Goal: Check status: Check status

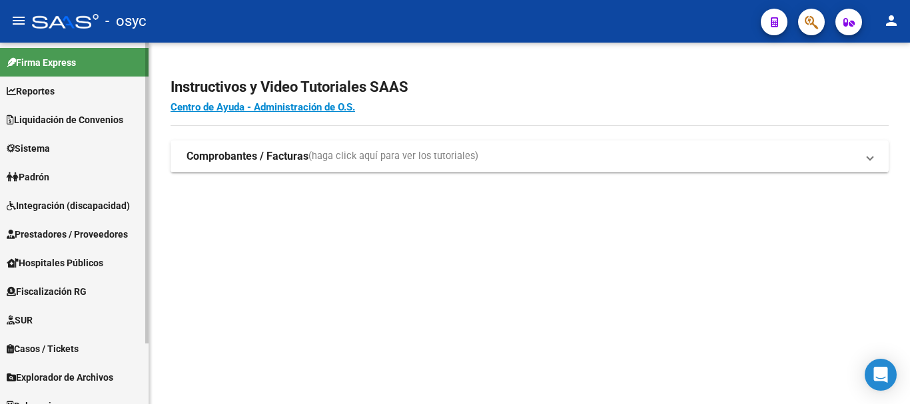
click at [62, 171] on link "Padrón" at bounding box center [74, 177] width 149 height 29
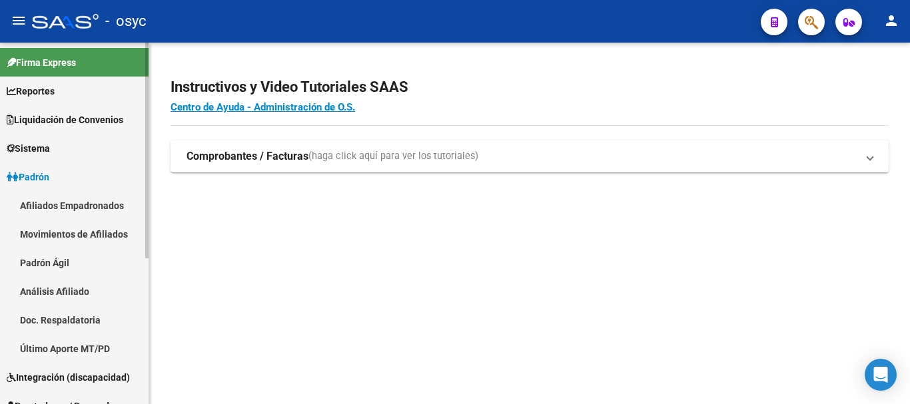
click at [65, 259] on link "Padrón Ágil" at bounding box center [74, 263] width 149 height 29
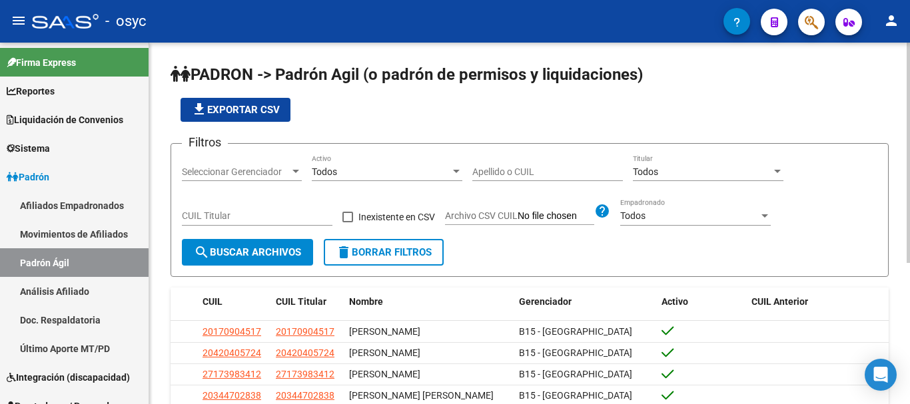
click at [253, 212] on input "CUIL Titular" at bounding box center [257, 216] width 151 height 11
paste input "94-748849"
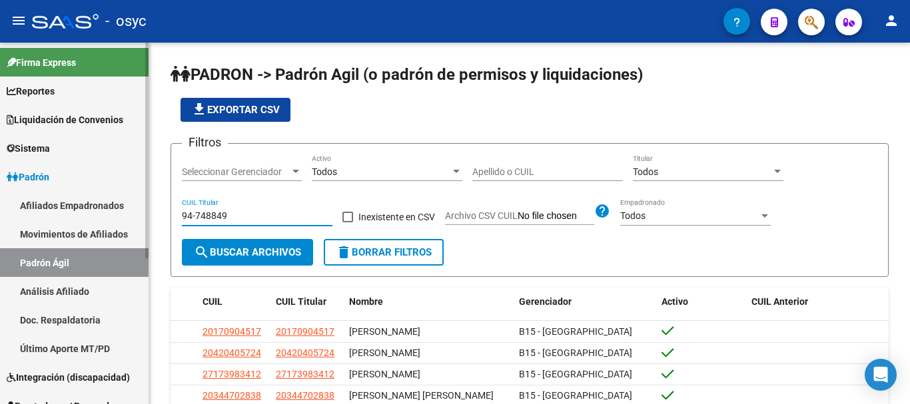
type input "94-748849"
drag, startPoint x: 46, startPoint y: 202, endPoint x: 68, endPoint y: 203, distance: 22.0
click at [45, 201] on mat-sidenav-container "Firma Express Reportes Ingresos Devengados Detalles por CUIL RG Detalles - MT/P…" at bounding box center [455, 224] width 910 height 362
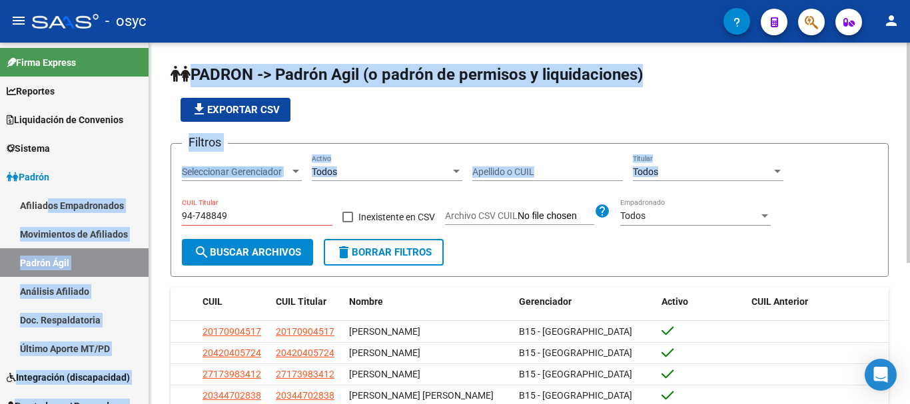
click at [394, 247] on button "delete Borrar Filtros" at bounding box center [384, 252] width 120 height 27
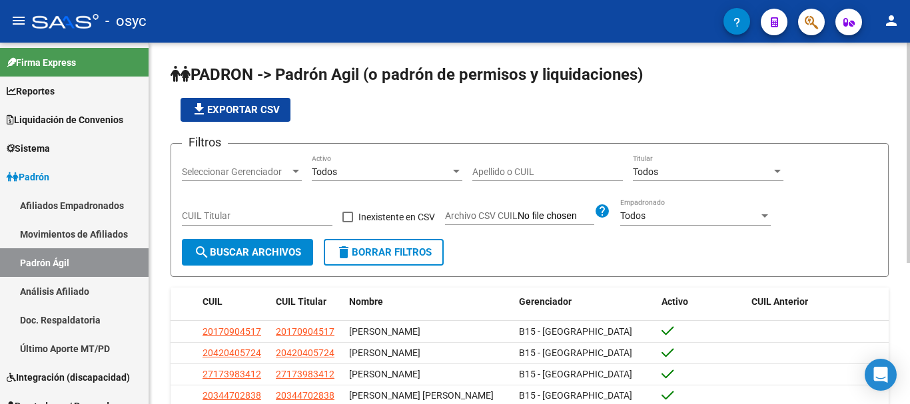
click at [265, 218] on input "CUIL Titular" at bounding box center [257, 216] width 151 height 11
paste input "27-94748849-5"
type input "27-94748849-5"
click at [251, 251] on span "search Buscar Archivos" at bounding box center [247, 253] width 107 height 12
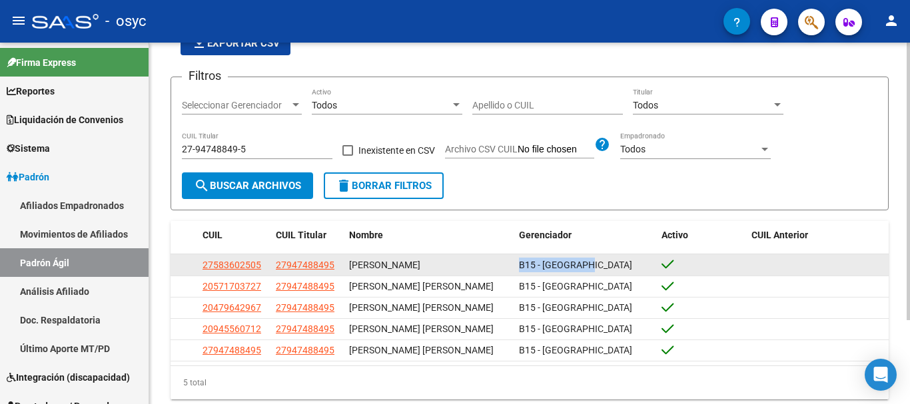
drag, startPoint x: 518, startPoint y: 267, endPoint x: 602, endPoint y: 269, distance: 84.6
click at [602, 269] on datatable-body-cell "B15 - [GEOGRAPHIC_DATA]" at bounding box center [585, 265] width 143 height 21
